Goal: Connect with others: Establish contact or relationships with other users

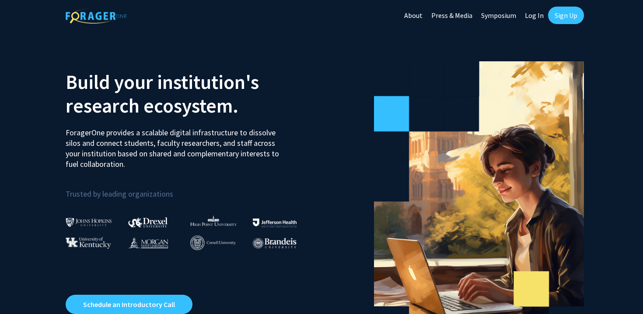
click at [534, 11] on link "Log In" at bounding box center [534, 15] width 28 height 31
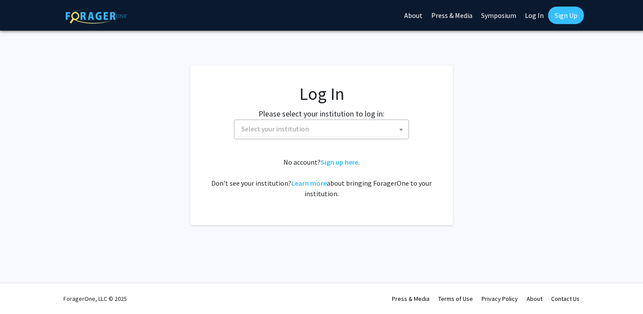
click at [338, 133] on span "Select your institution" at bounding box center [323, 129] width 171 height 18
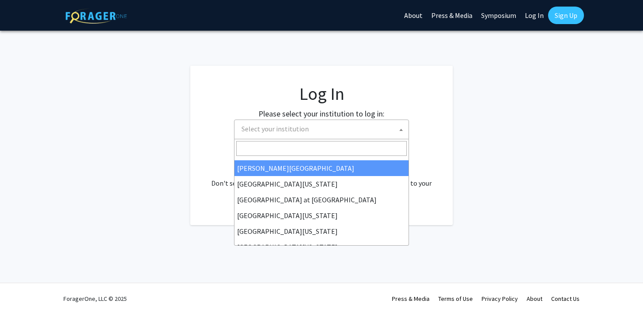
scroll to position [306, 0]
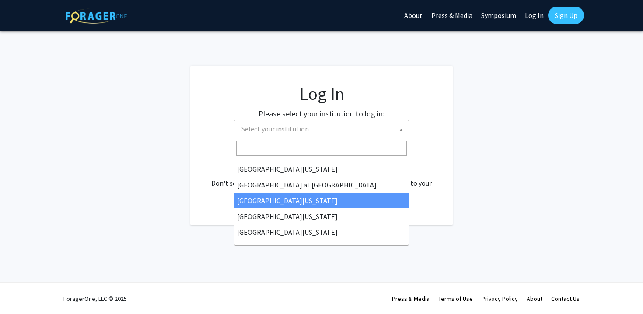
select select "13"
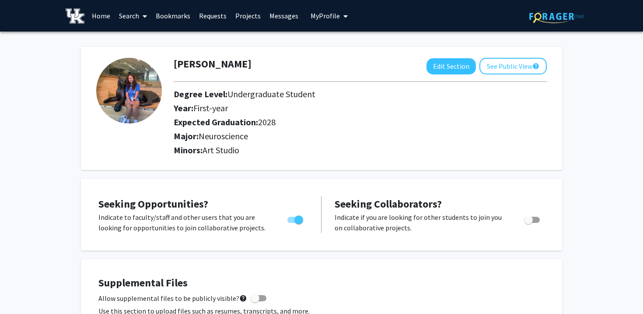
click at [167, 10] on link "Bookmarks" at bounding box center [172, 15] width 43 height 31
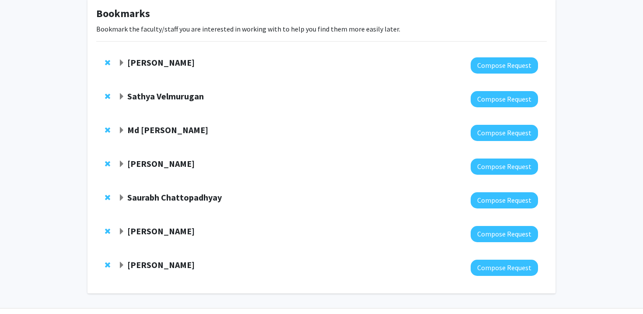
scroll to position [73, 0]
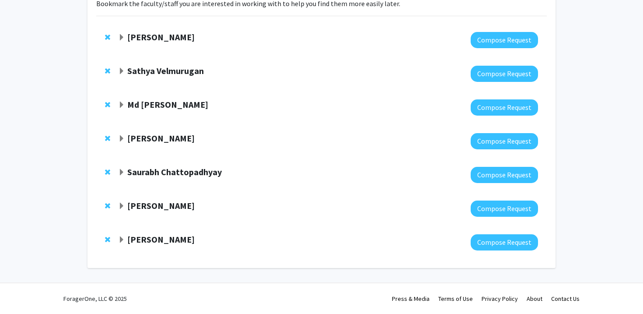
click at [167, 238] on strong "[PERSON_NAME]" at bounding box center [160, 238] width 67 height 11
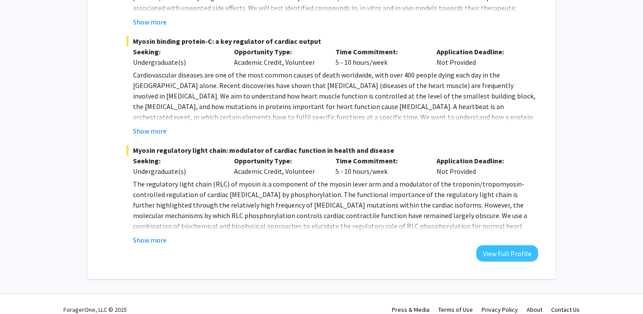
scroll to position [486, 0]
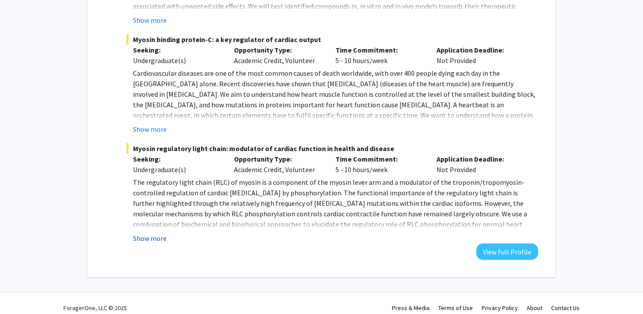
click at [156, 241] on button "Show more" at bounding box center [150, 238] width 34 height 10
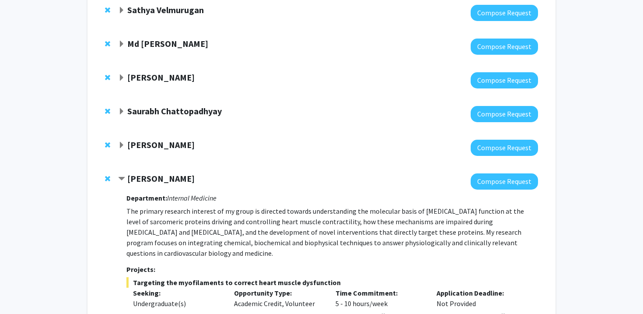
scroll to position [120, 0]
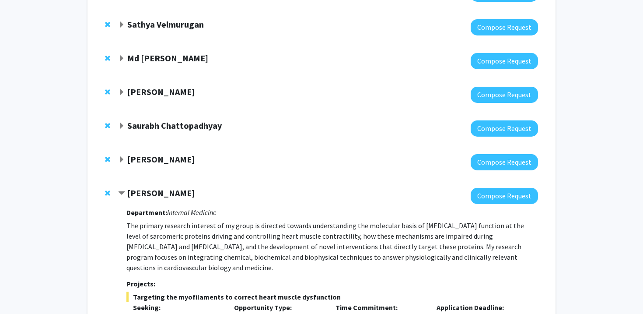
click at [171, 161] on strong "[PERSON_NAME]" at bounding box center [160, 158] width 67 height 11
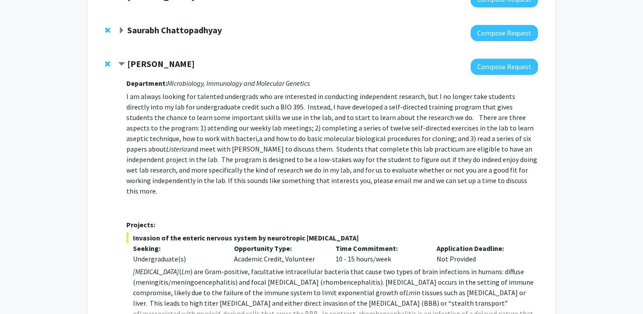
scroll to position [204, 0]
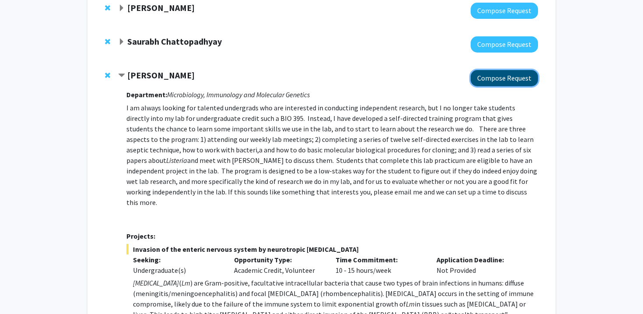
click at [504, 75] on button "Compose Request" at bounding box center [503, 78] width 67 height 16
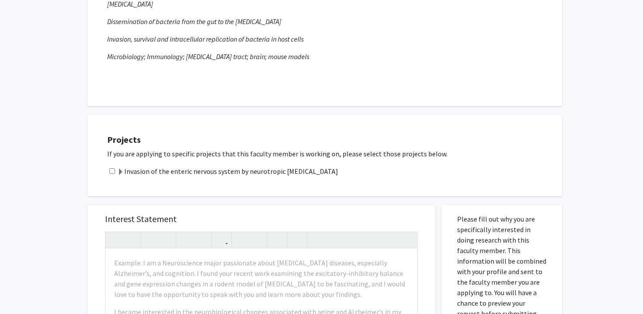
scroll to position [178, 0]
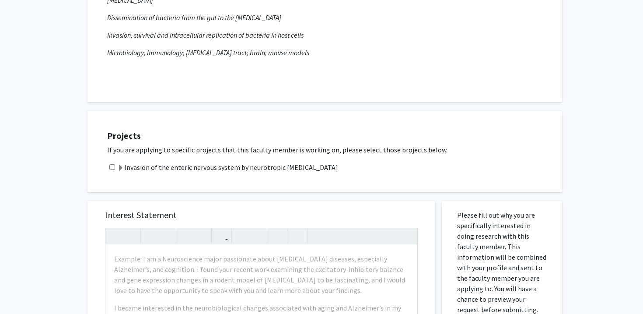
click at [307, 167] on label "Invasion of the enteric nervous system by neurotropic Listeria monocytogenes" at bounding box center [227, 167] width 221 height 10
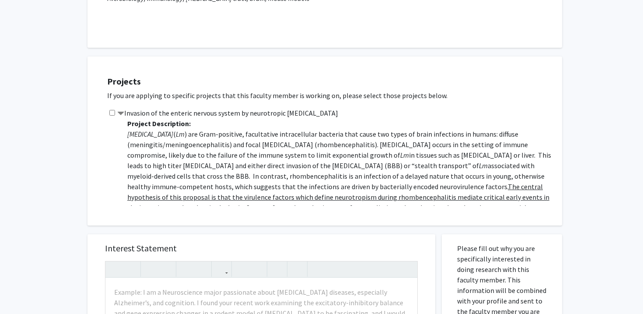
scroll to position [242, 0]
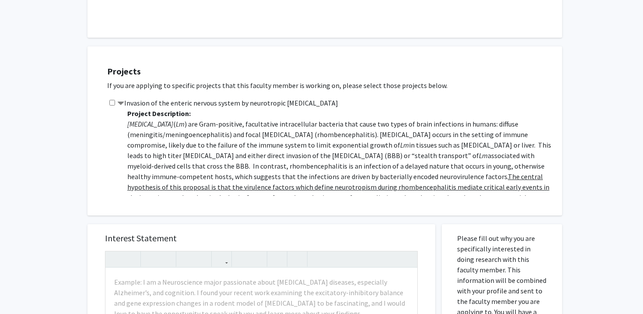
click at [114, 102] on input "checkbox" at bounding box center [112, 103] width 6 height 6
checkbox input "true"
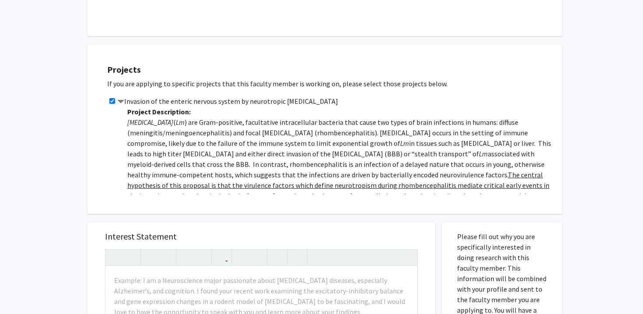
scroll to position [244, 0]
